Goal: Information Seeking & Learning: Learn about a topic

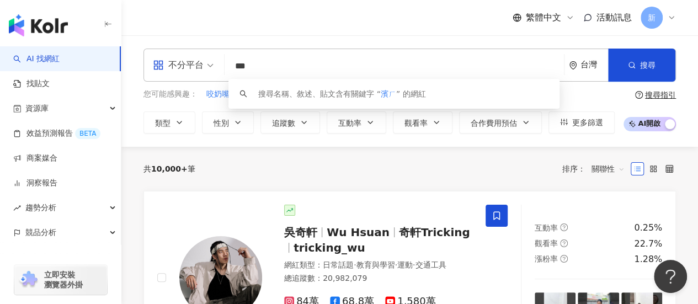
type input "**"
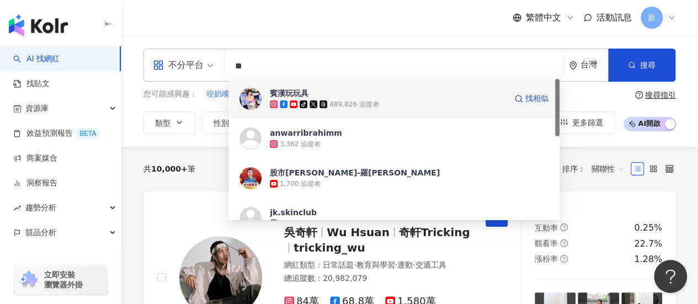
click at [332, 98] on span "賓漢玩玩具" at bounding box center [388, 93] width 236 height 11
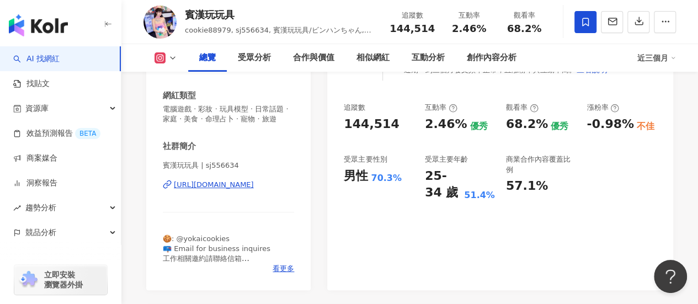
scroll to position [184, 0]
